Goal: Information Seeking & Learning: Learn about a topic

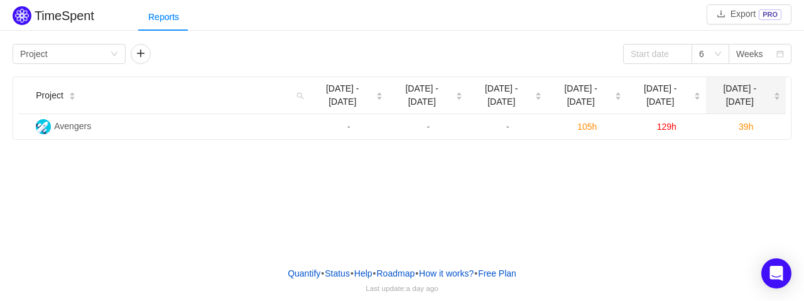
click at [773, 95] on icon "icon: caret-down" at bounding box center [776, 98] width 7 height 7
click at [549, 230] on div "TimeSpent Export PRO Reports Group by Project 6 Weeks Project [DATE] - [DATE] S…" at bounding box center [402, 128] width 804 height 257
click at [83, 48] on div "Group by Project" at bounding box center [65, 54] width 90 height 19
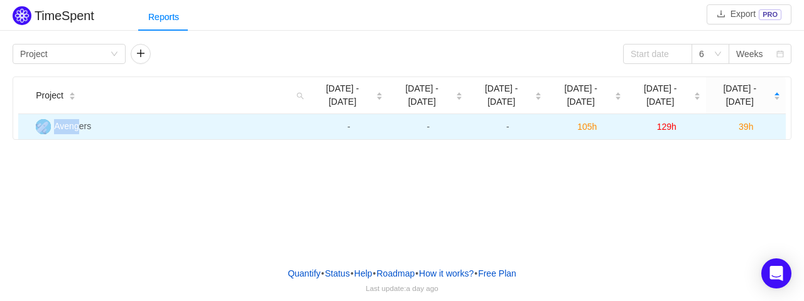
drag, startPoint x: 200, startPoint y: 164, endPoint x: 78, endPoint y: 118, distance: 130.1
click at [78, 118] on div "TimeSpent Export PRO Reports Group by Project 6 Weeks Project [DATE] - [DATE] S…" at bounding box center [402, 128] width 804 height 257
click at [78, 118] on td "Avengers" at bounding box center [170, 126] width 278 height 25
click at [94, 114] on td "Avengers" at bounding box center [170, 126] width 278 height 25
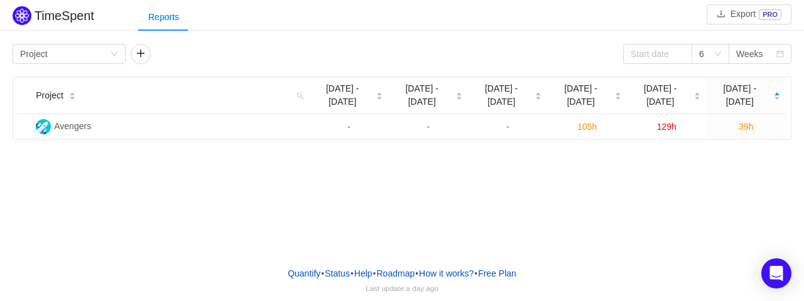
click at [654, 210] on div "TimeSpent Export PRO Reports Group by Project 6 Weeks Project [DATE] - [DATE] S…" at bounding box center [402, 128] width 804 height 257
click at [227, 175] on div "TimeSpent Export PRO Reports Group by Project 6 Weeks Project [DATE] - [DATE] S…" at bounding box center [402, 128] width 804 height 257
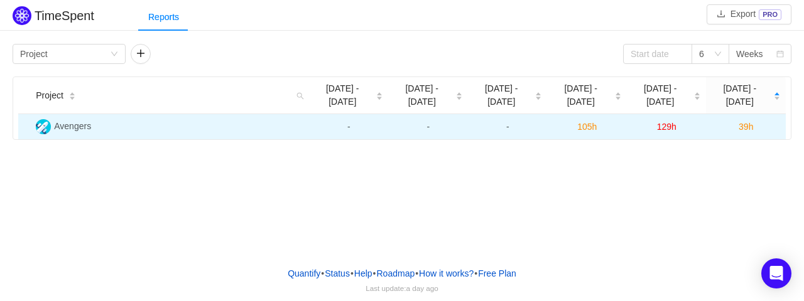
click at [70, 121] on span "Avengers" at bounding box center [72, 126] width 37 height 10
click at [46, 119] on img at bounding box center [43, 126] width 15 height 15
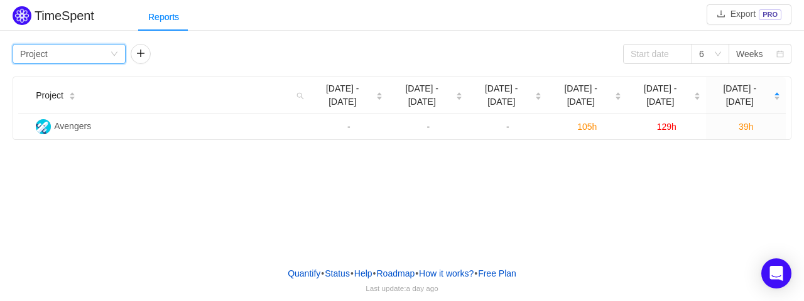
click at [116, 52] on icon "icon: down" at bounding box center [114, 54] width 8 height 8
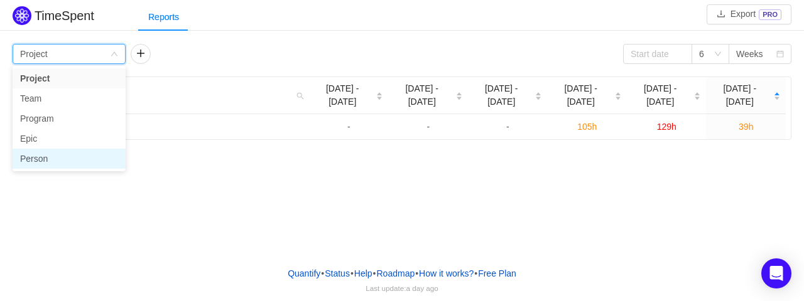
click at [80, 163] on li "Person" at bounding box center [69, 159] width 113 height 20
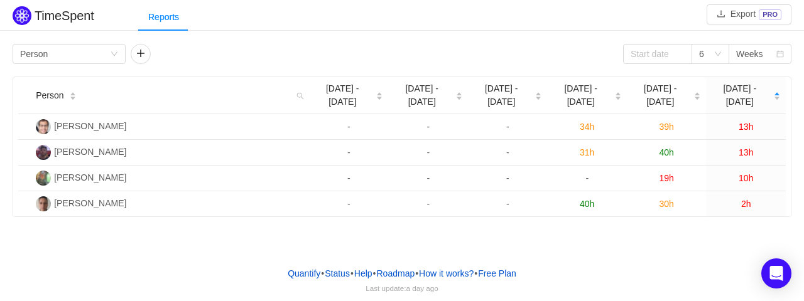
drag, startPoint x: 619, startPoint y: 225, endPoint x: 669, endPoint y: 36, distance: 196.1
click at [669, 36] on div "TimeSpent Export PRO Reports Group by Person 6 Weeks Person [DATE] - [DATE] Sep…" at bounding box center [402, 110] width 804 height 214
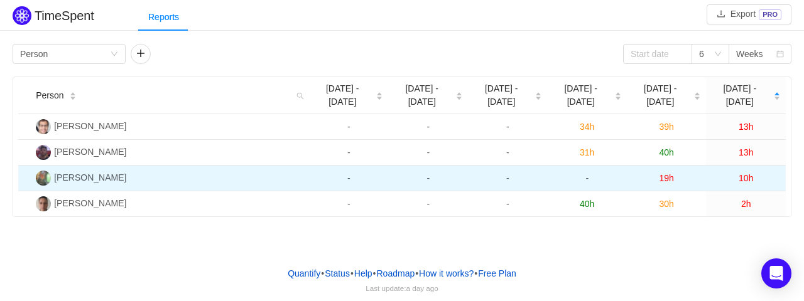
click at [746, 173] on span "10h" at bounding box center [745, 178] width 14 height 10
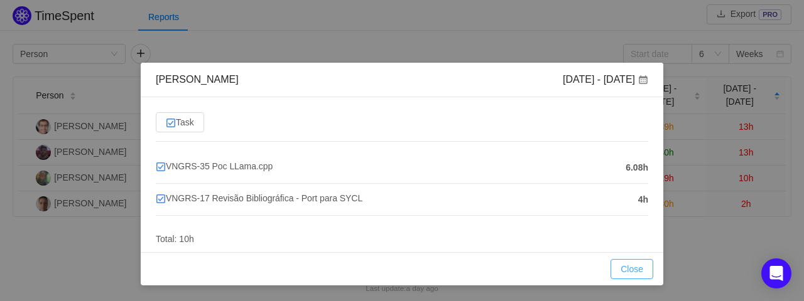
click at [637, 276] on button "Close" at bounding box center [631, 269] width 43 height 20
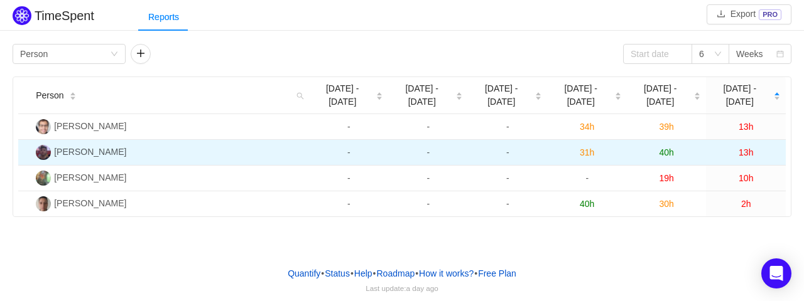
click at [660, 145] on td "40h" at bounding box center [667, 153] width 80 height 26
click at [667, 148] on span "40h" at bounding box center [666, 153] width 14 height 10
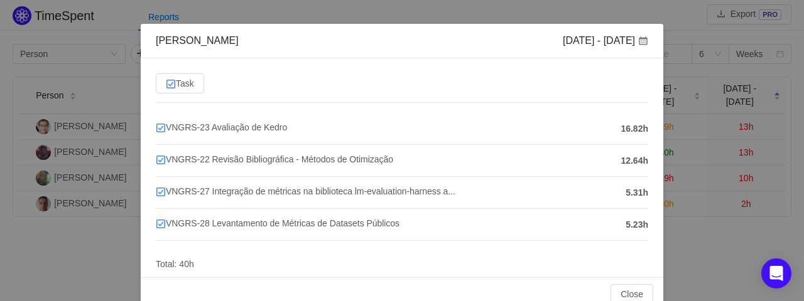
scroll to position [62, 0]
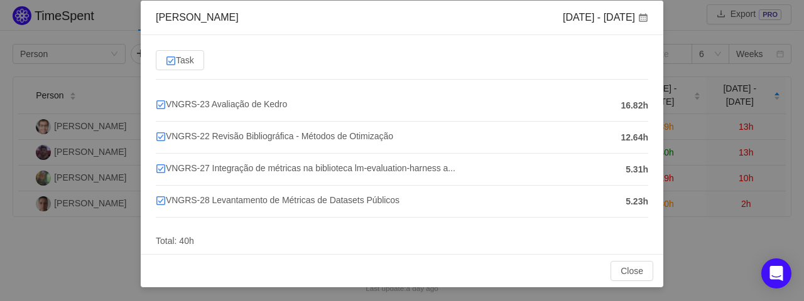
drag, startPoint x: 620, startPoint y: 105, endPoint x: 644, endPoint y: 105, distance: 23.2
click at [644, 105] on div "Task VNGRS-23 Avaliação de Kedro 16.82h VNGRS-22 Revisão Bibliográfica - Método…" at bounding box center [402, 144] width 522 height 219
click at [632, 105] on span "16.82h" at bounding box center [634, 105] width 28 height 13
drag, startPoint x: 613, startPoint y: 106, endPoint x: 639, endPoint y: 107, distance: 25.8
click at [639, 107] on span "16.82h" at bounding box center [634, 105] width 28 height 13
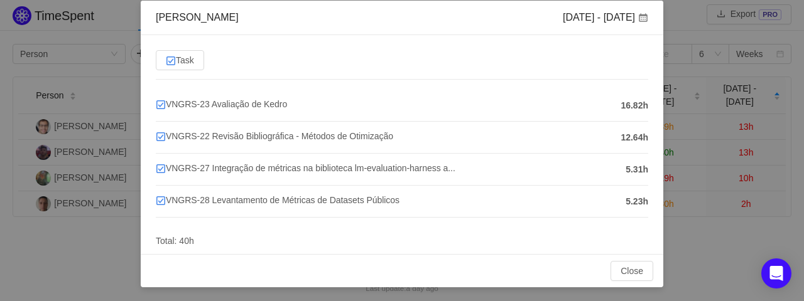
click at [587, 110] on div "VNGRS-23 Avaliação de Kedro" at bounding box center [385, 105] width 458 height 16
drag, startPoint x: 610, startPoint y: 104, endPoint x: 644, endPoint y: 107, distance: 34.0
click at [644, 107] on div "Task VNGRS-23 Avaliação de Kedro 16.82h VNGRS-22 Revisão Bibliográfica - Método…" at bounding box center [402, 144] width 522 height 219
click at [628, 107] on span "16.82h" at bounding box center [634, 105] width 28 height 13
click at [626, 273] on button "Close" at bounding box center [631, 271] width 43 height 20
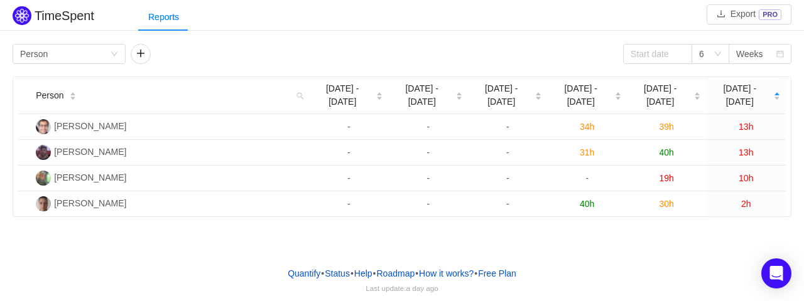
scroll to position [0, 0]
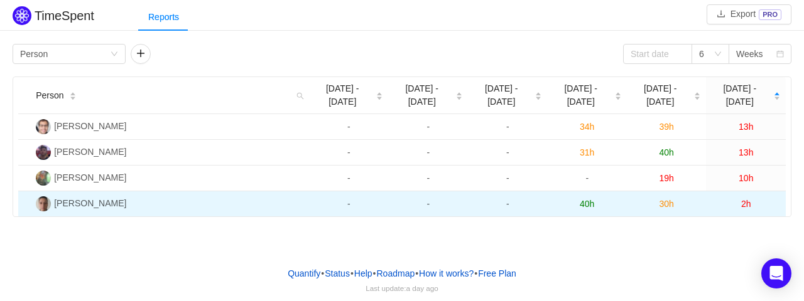
click at [591, 199] on span "40h" at bounding box center [586, 204] width 14 height 10
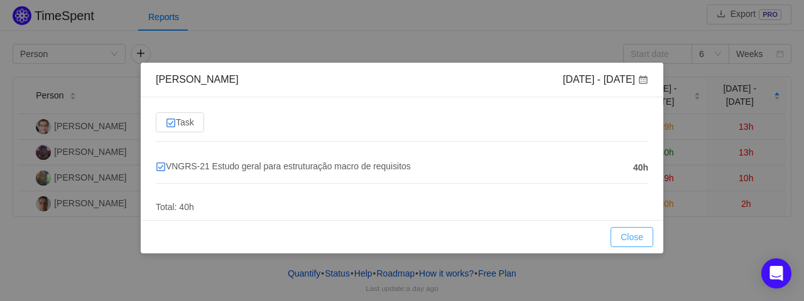
click at [626, 239] on button "Close" at bounding box center [631, 237] width 43 height 20
